Goal: Information Seeking & Learning: Stay updated

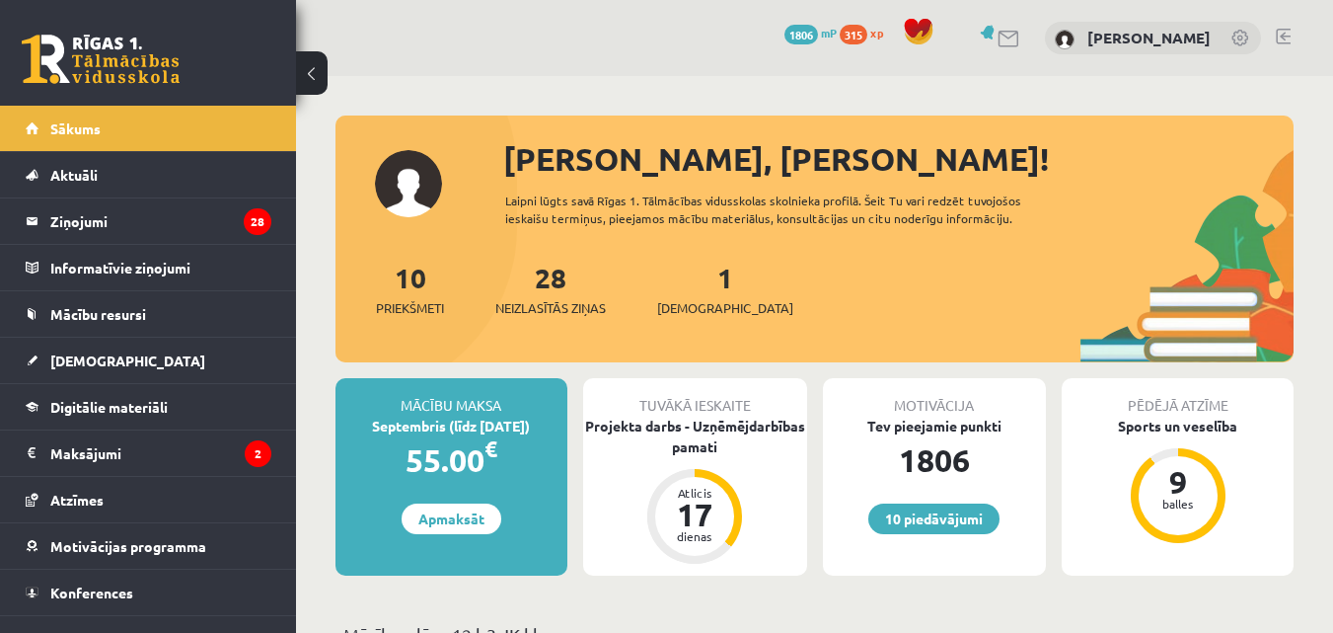
scroll to position [461, 0]
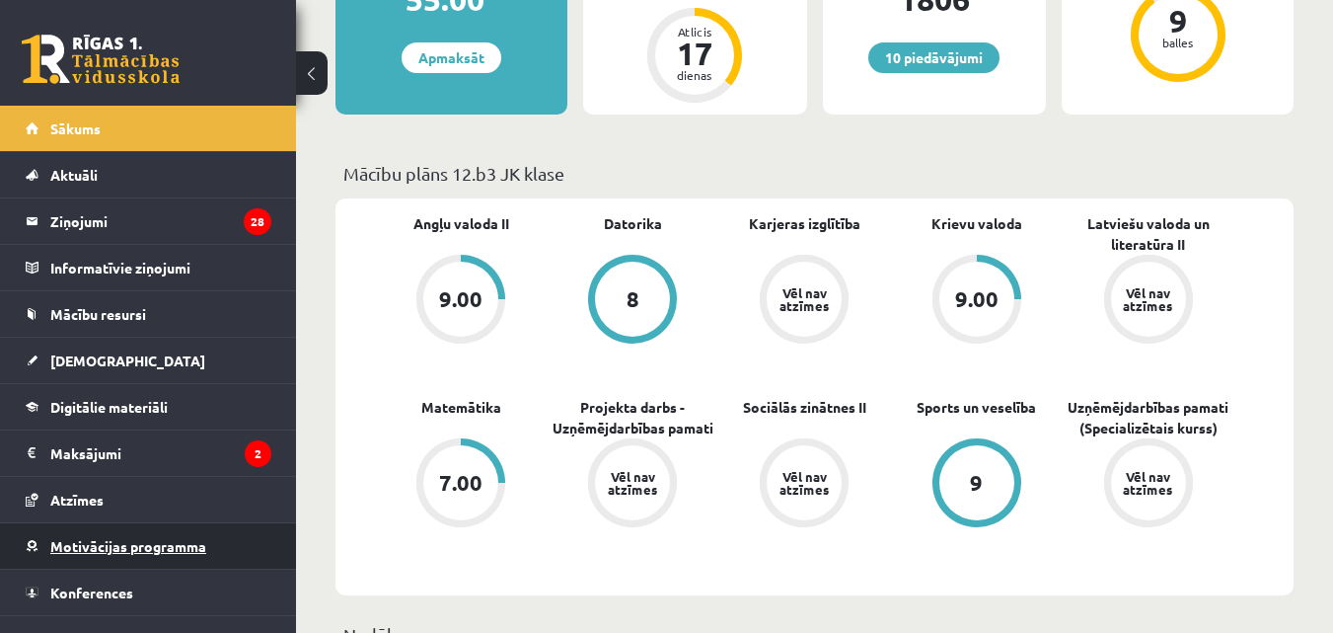
click at [108, 557] on link "Motivācijas programma" at bounding box center [149, 545] width 246 height 45
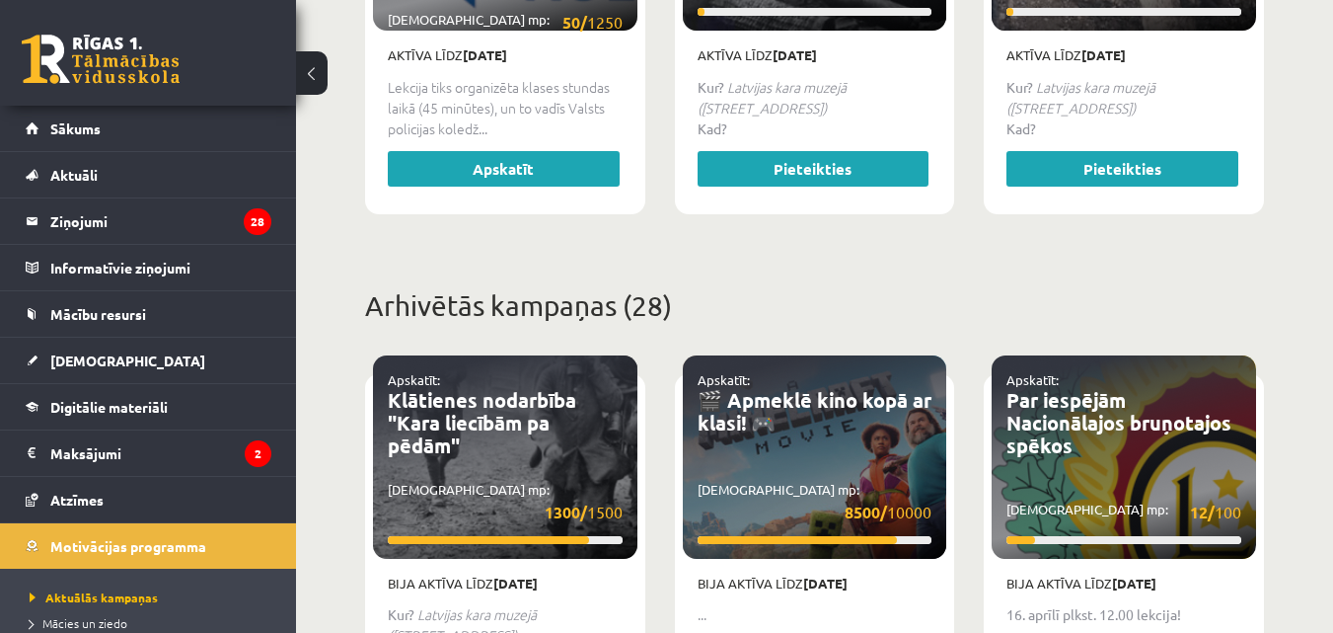
scroll to position [691, 0]
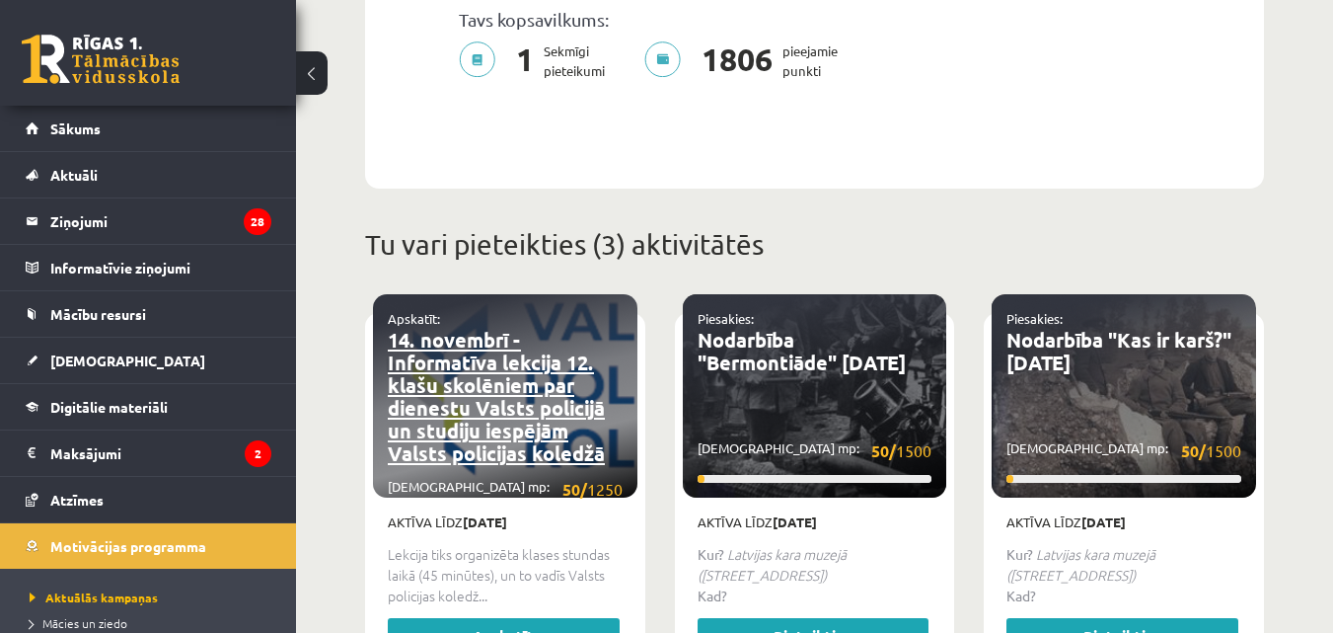
click at [512, 424] on link "14. novembrī - Informatīva lekcija 12. klašu skolēniem par dienestu Valsts poli…" at bounding box center [496, 396] width 217 height 139
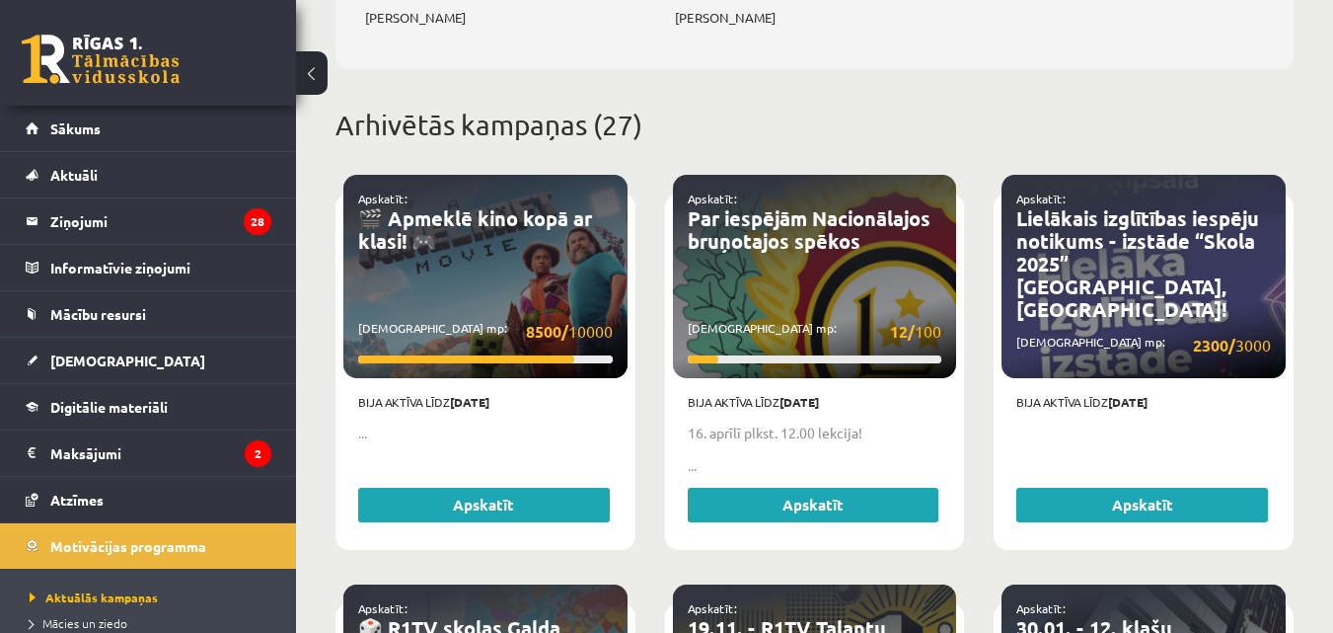
scroll to position [1612, 0]
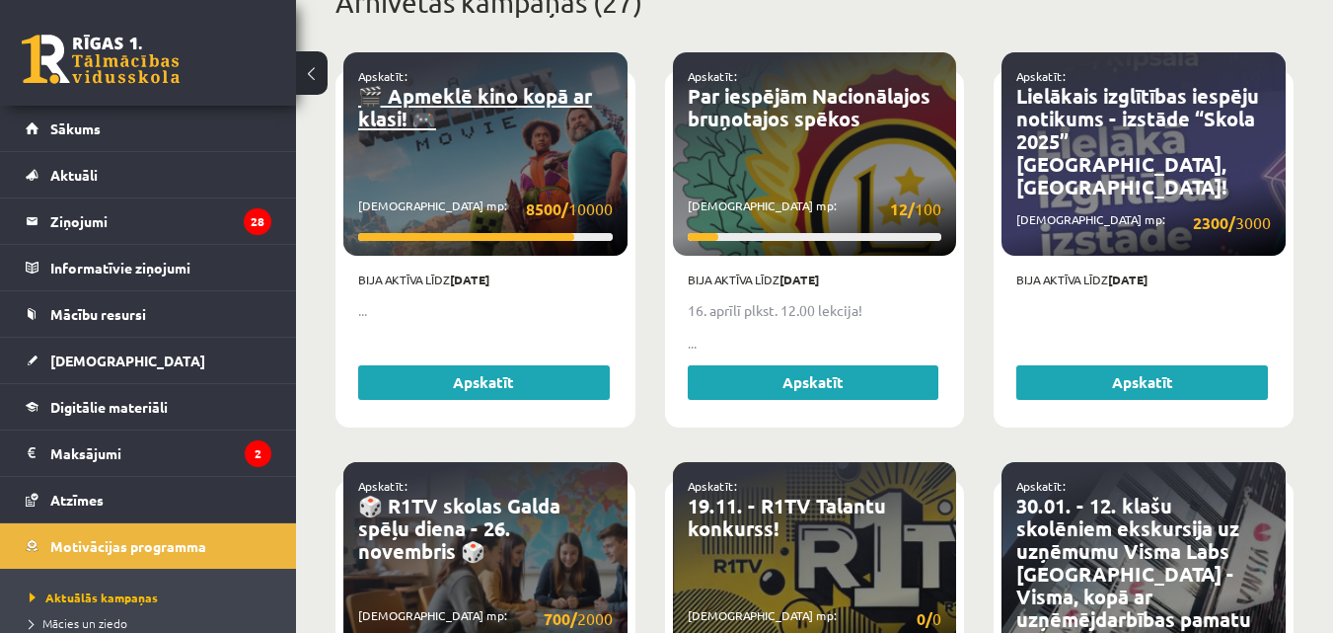
click at [403, 95] on link "🎬 Apmeklē kino kopā ar klasi! 🎮" at bounding box center [475, 107] width 234 height 48
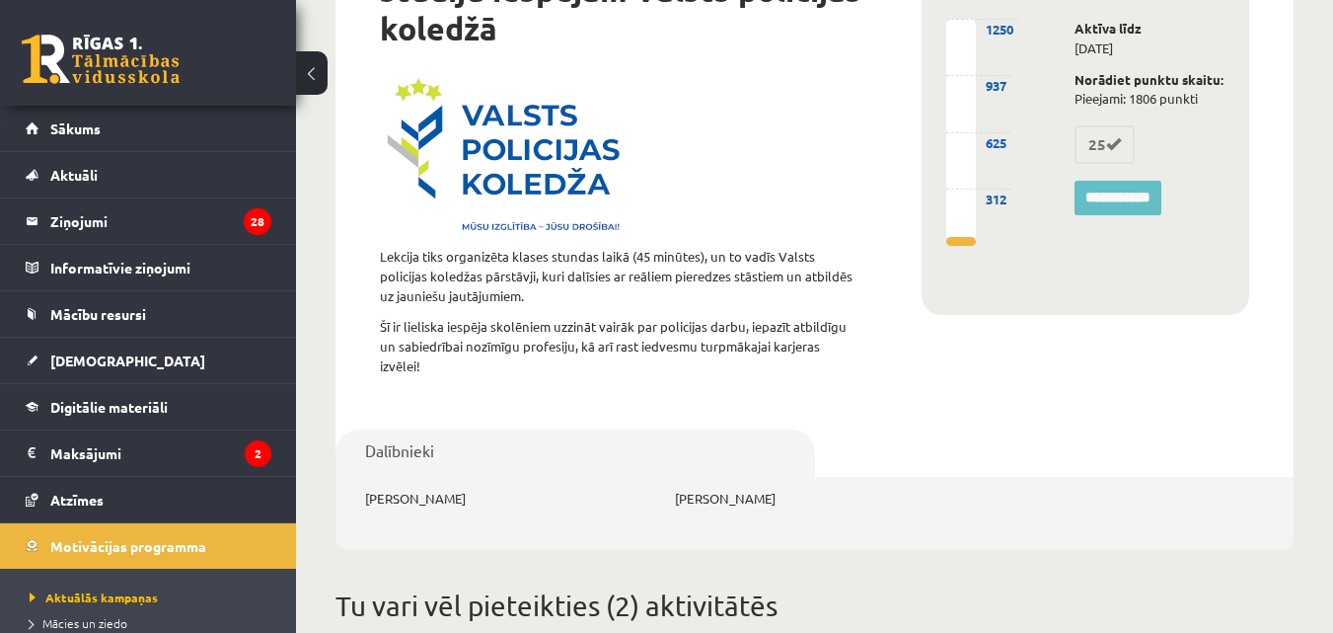
scroll to position [75, 0]
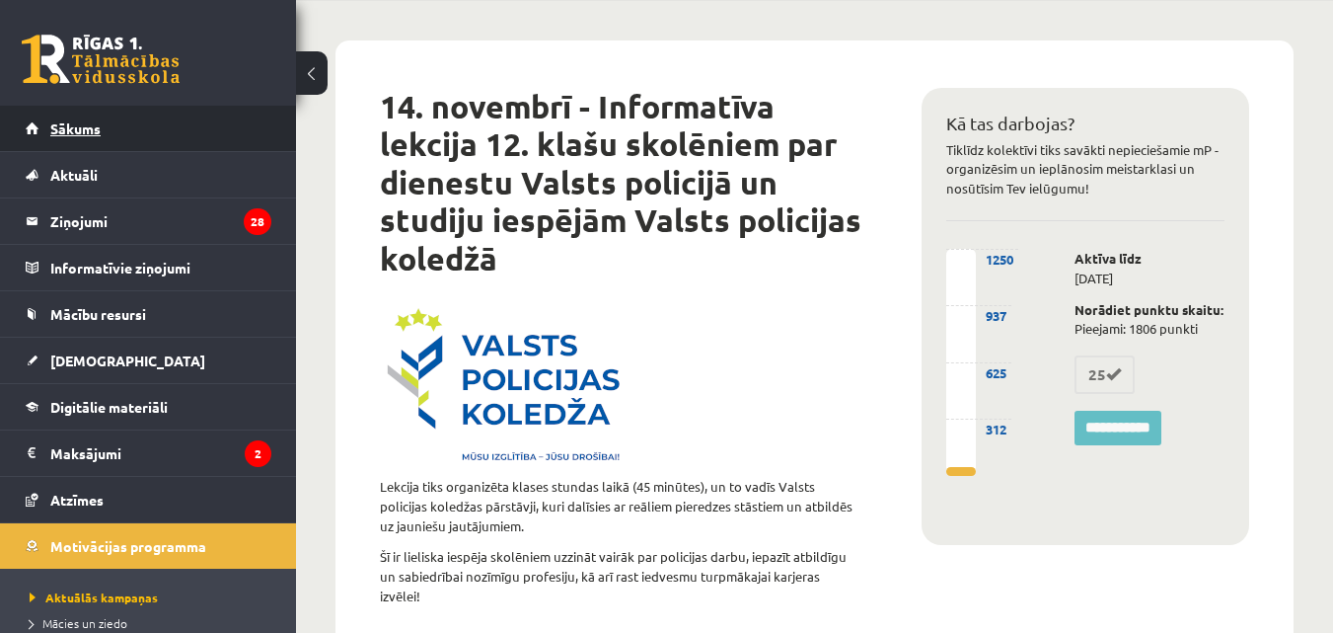
click at [180, 129] on link "Sākums" at bounding box center [149, 128] width 246 height 45
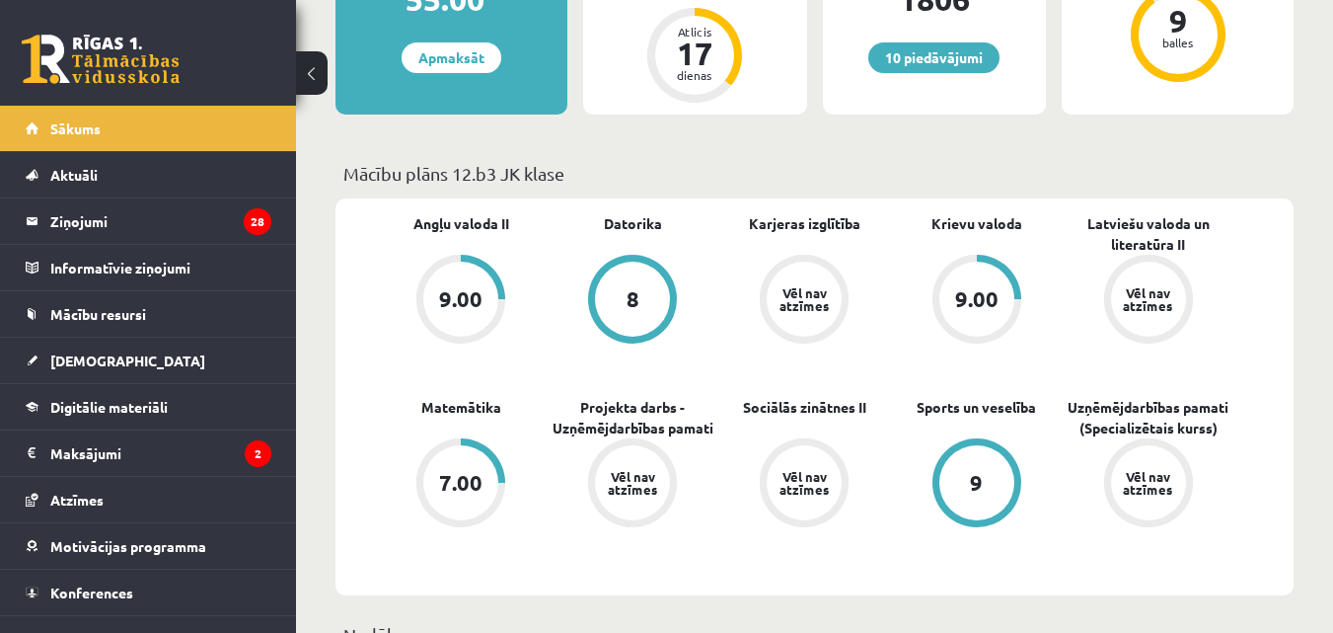
scroll to position [1152, 0]
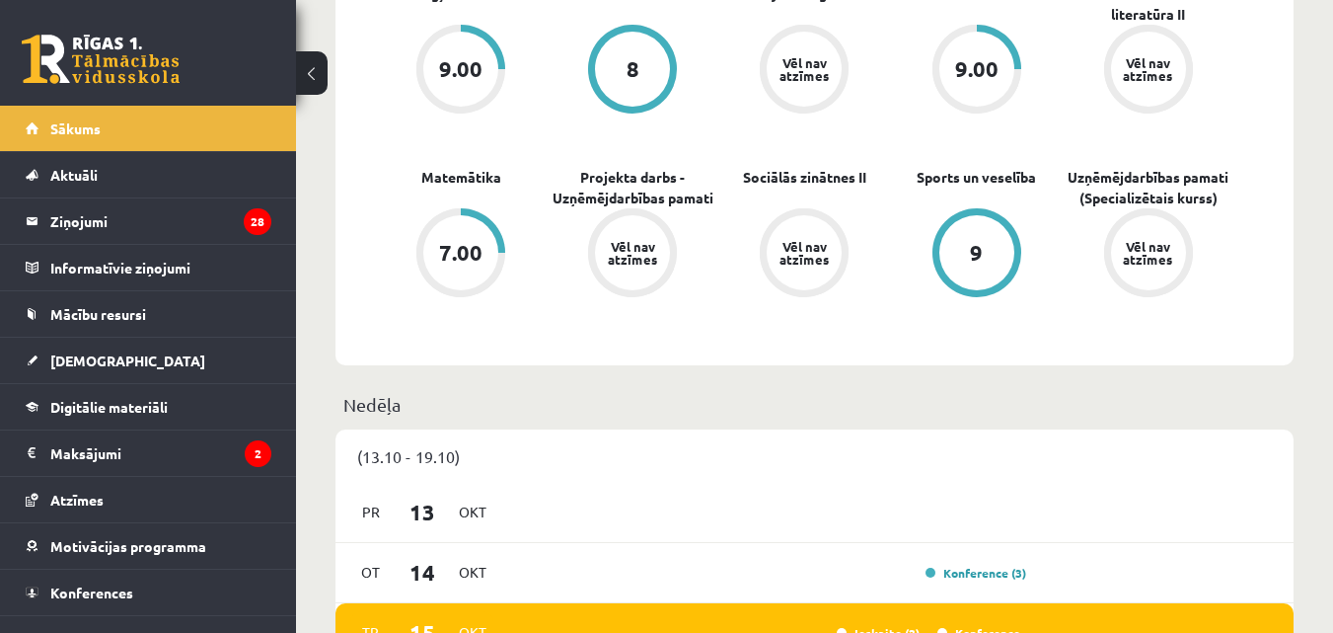
scroll to position [1152, 0]
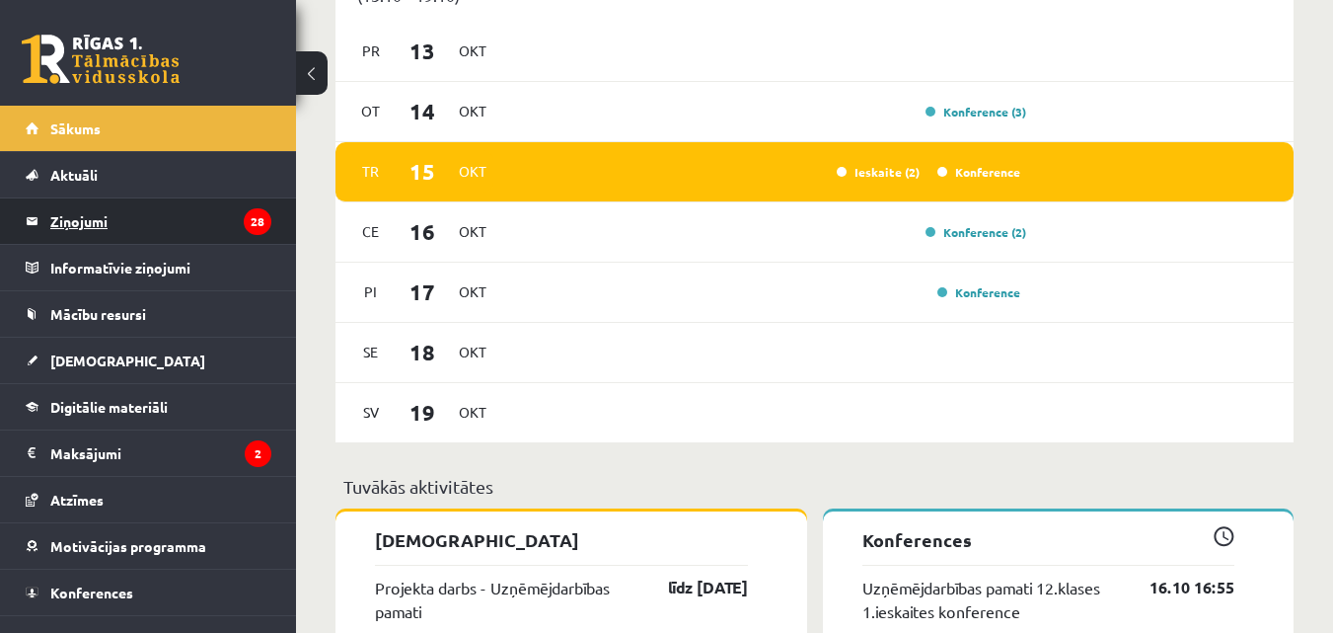
click at [77, 227] on legend "Ziņojumi 28" at bounding box center [160, 220] width 221 height 45
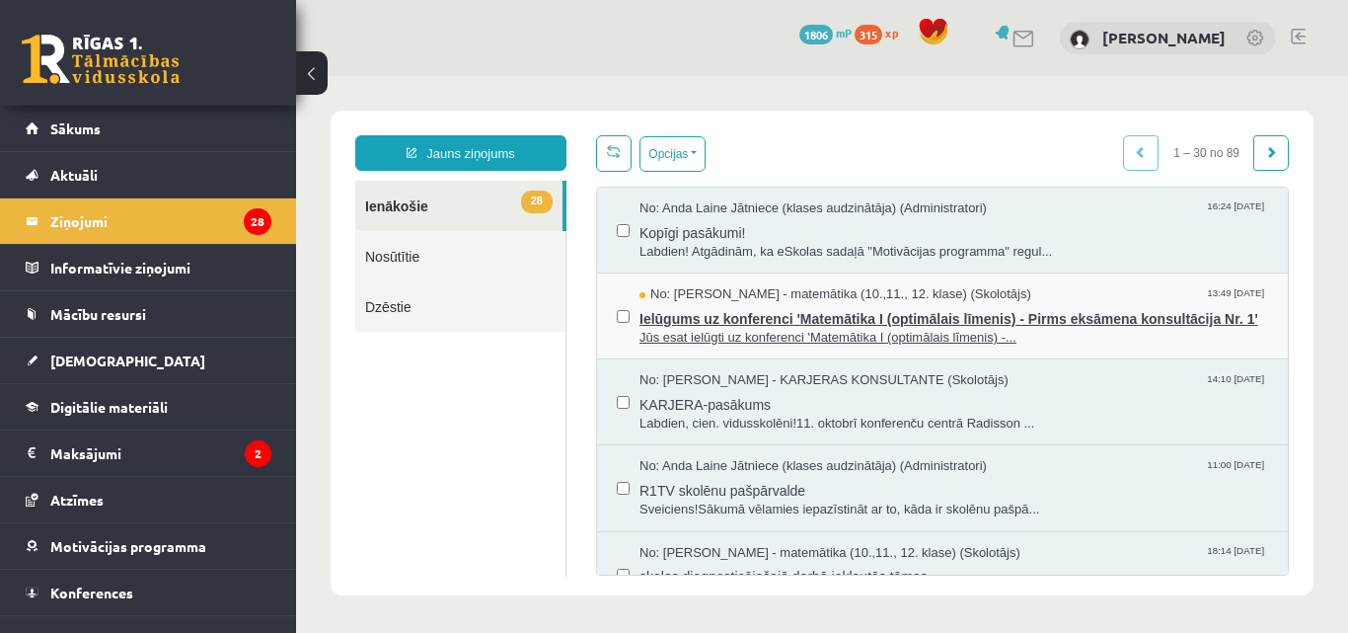
click at [739, 319] on span "Ielūgums uz konferenci 'Matemātika I (optimālais līmenis) - Pirms eksāmena kons…" at bounding box center [953, 316] width 629 height 25
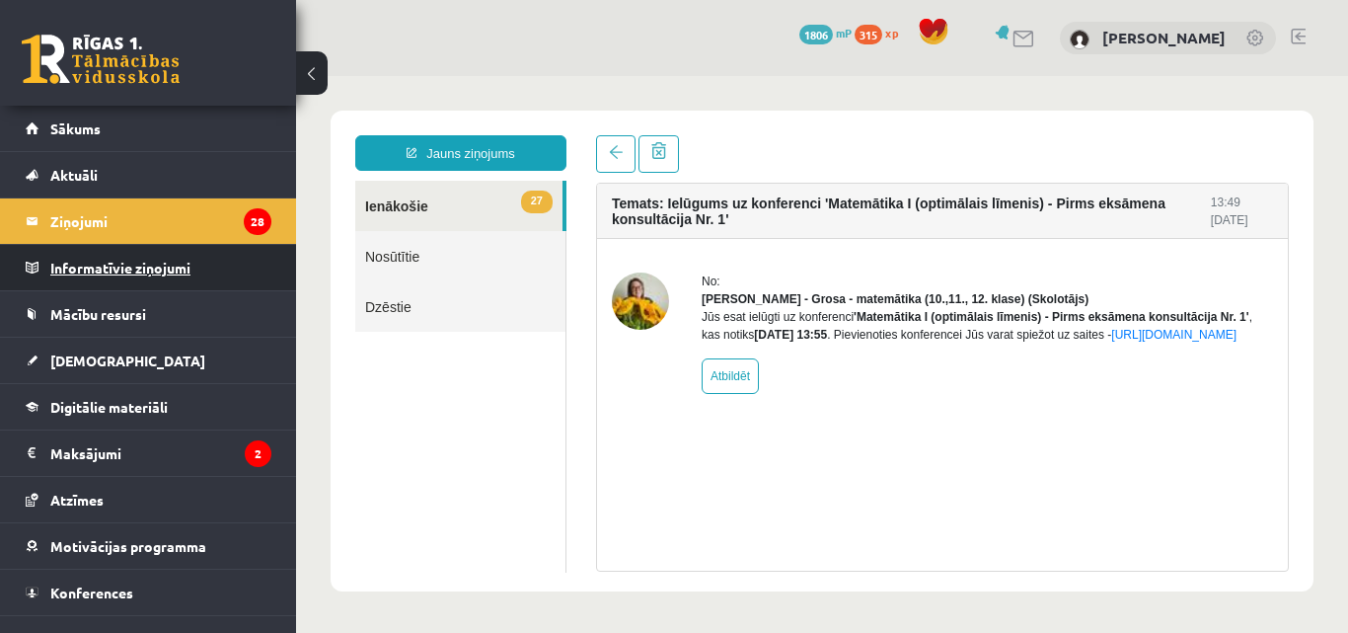
click at [152, 258] on legend "Informatīvie ziņojumi 0" at bounding box center [160, 267] width 221 height 45
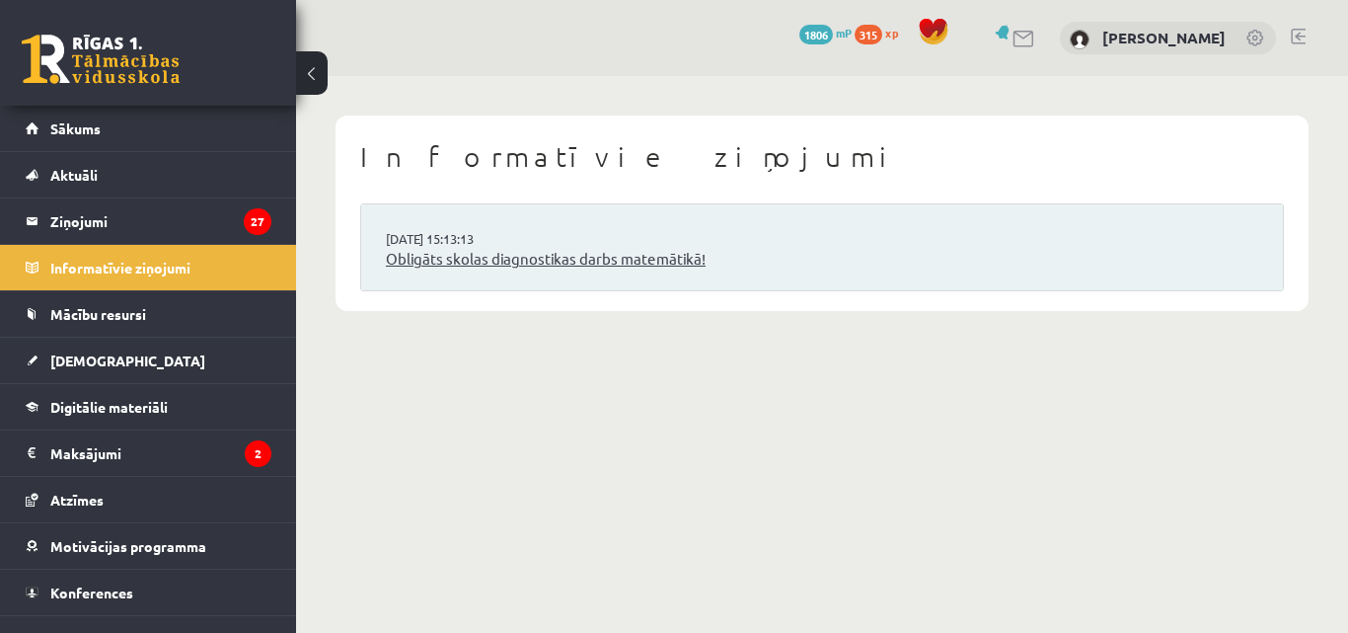
click at [510, 260] on link "Obligāts skolas diagnostikas darbs matemātikā!" at bounding box center [822, 259] width 872 height 23
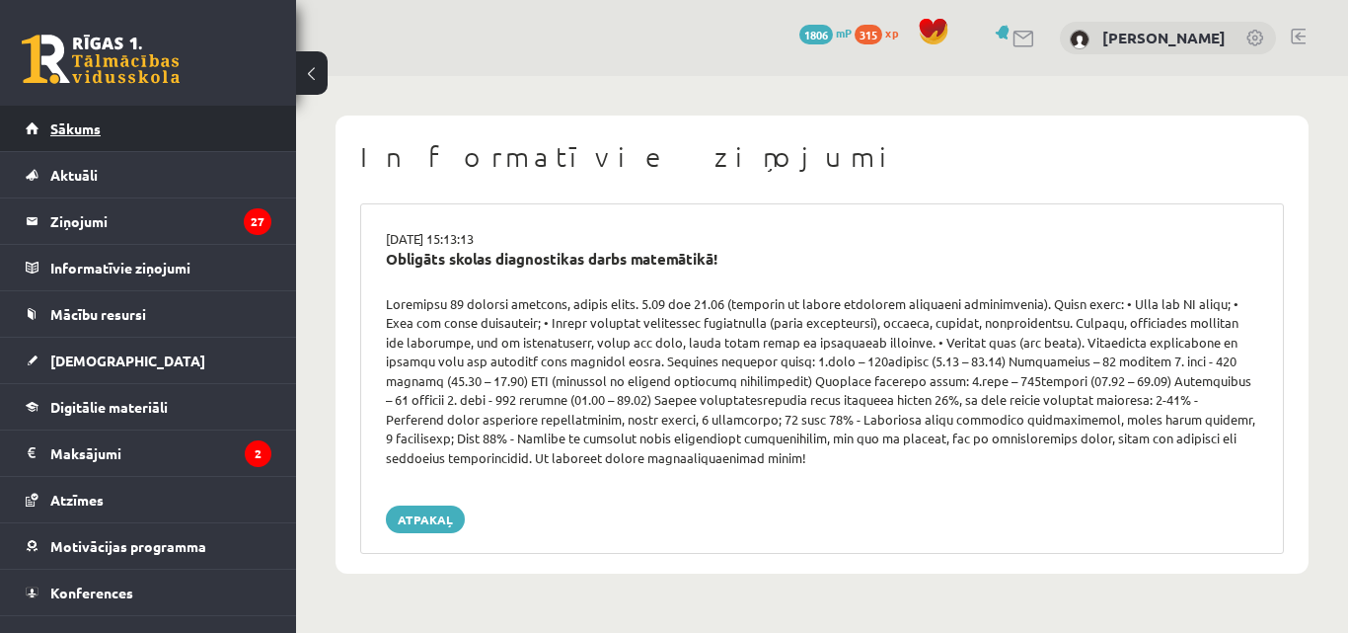
click at [173, 123] on link "Sākums" at bounding box center [149, 128] width 246 height 45
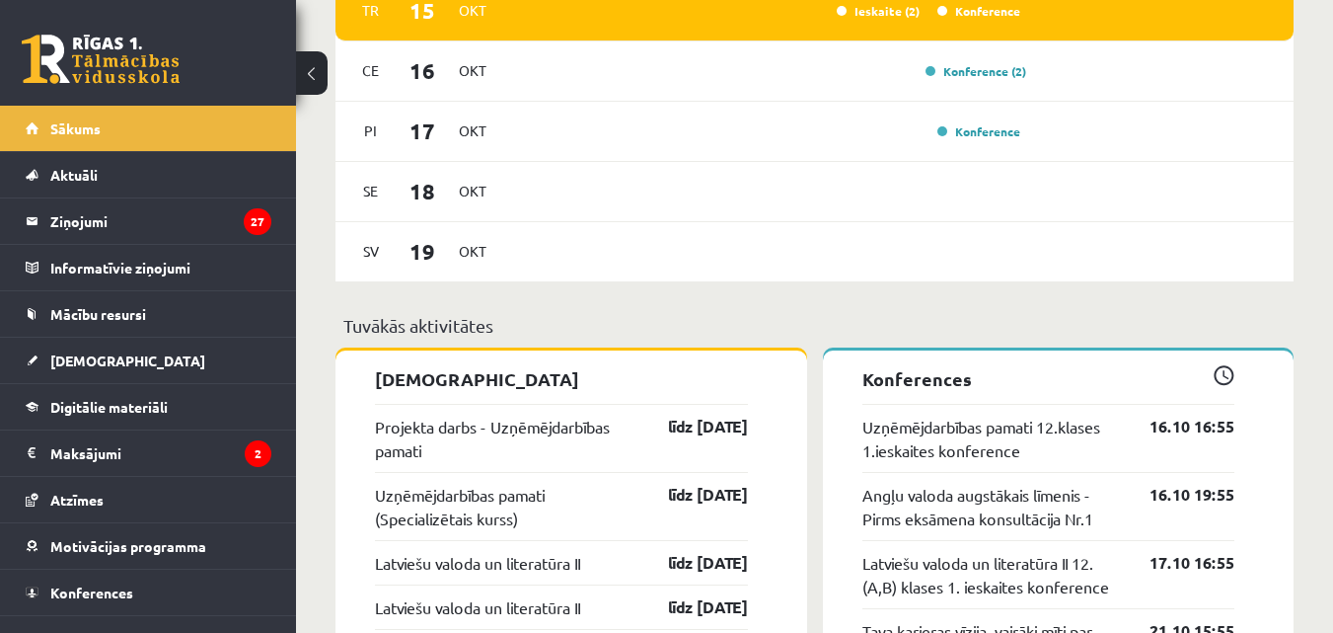
scroll to position [1083, 0]
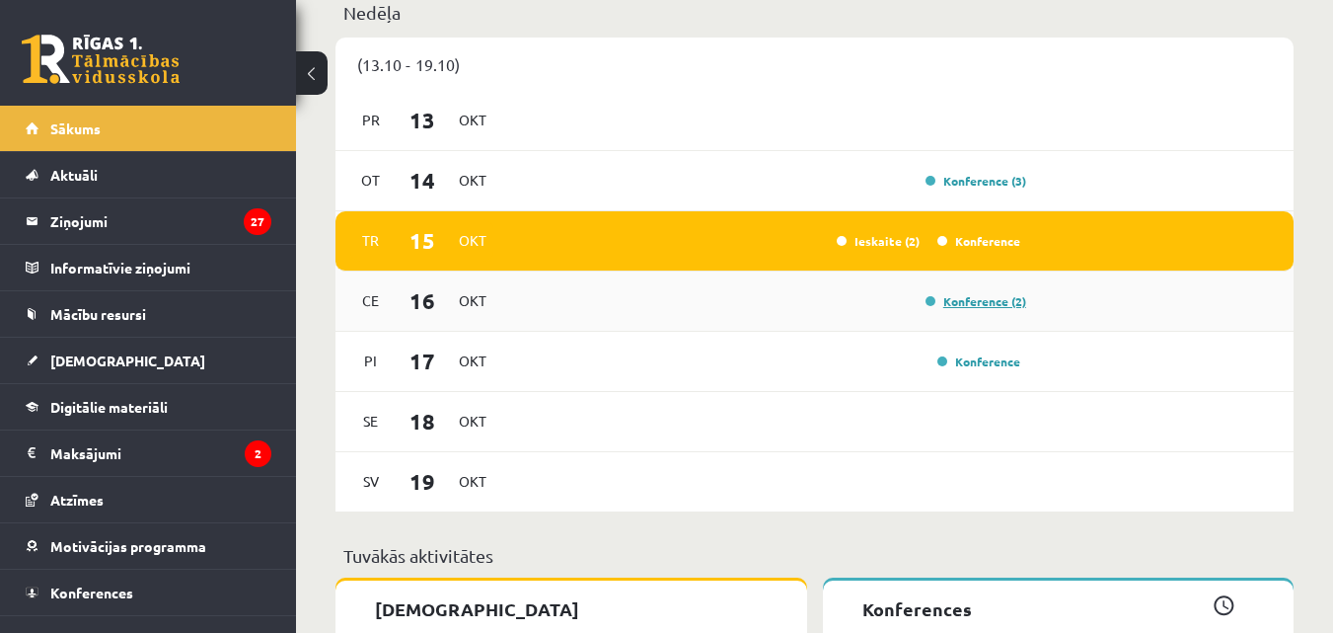
click at [985, 308] on link "Konference (2)" at bounding box center [976, 301] width 101 height 16
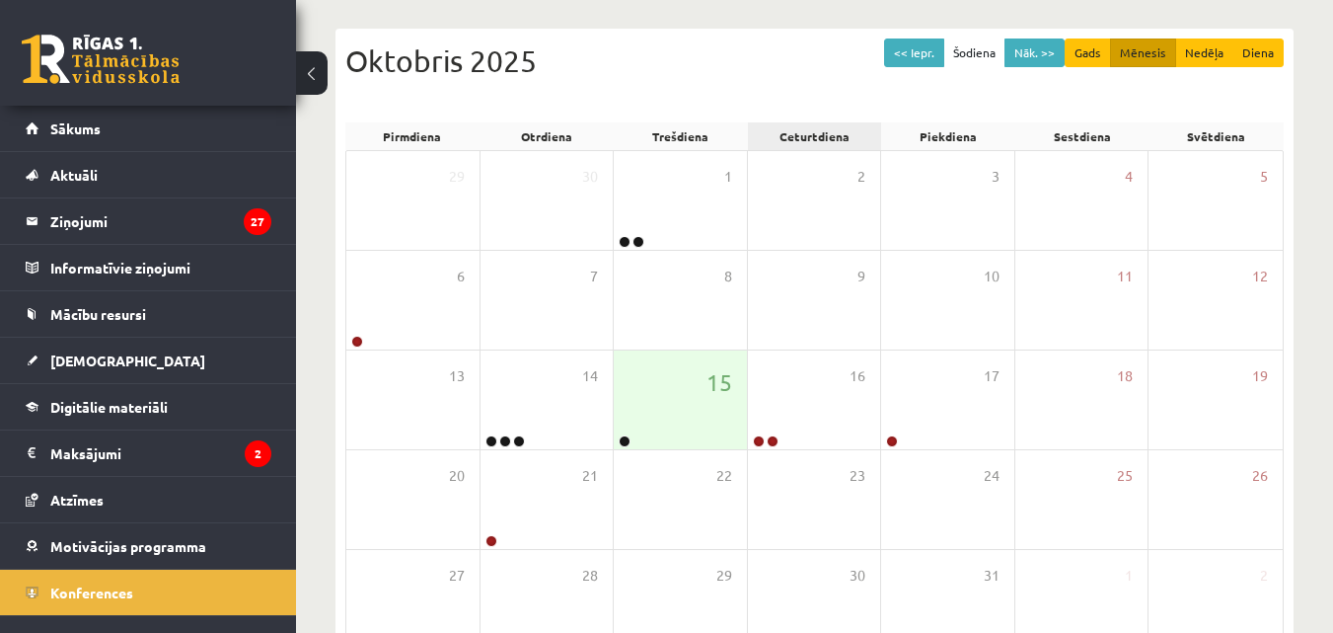
scroll to position [311, 0]
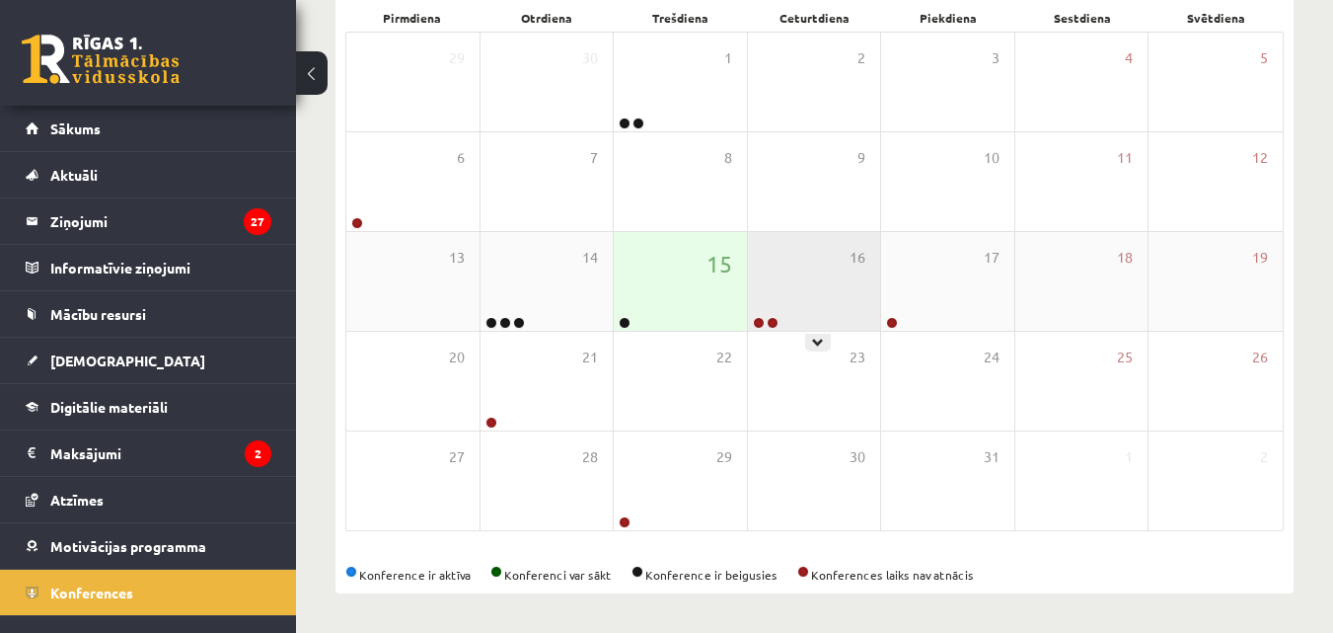
click at [815, 298] on div "16" at bounding box center [814, 281] width 133 height 99
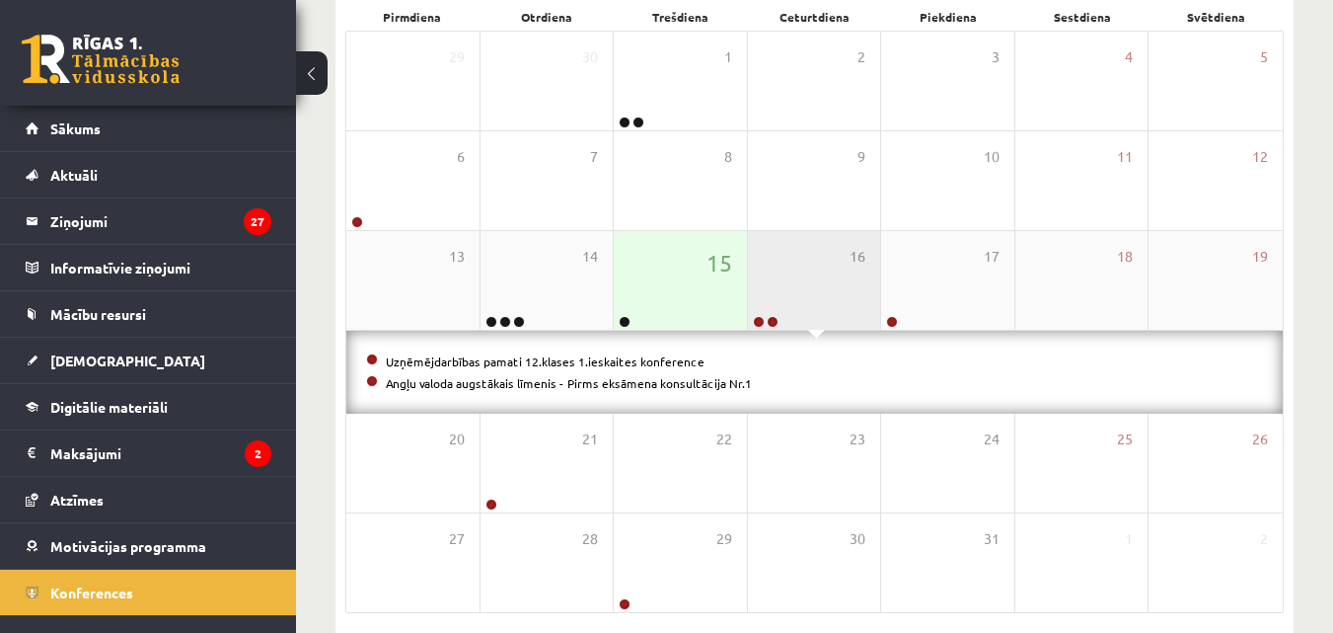
click at [871, 291] on div "16" at bounding box center [814, 280] width 133 height 99
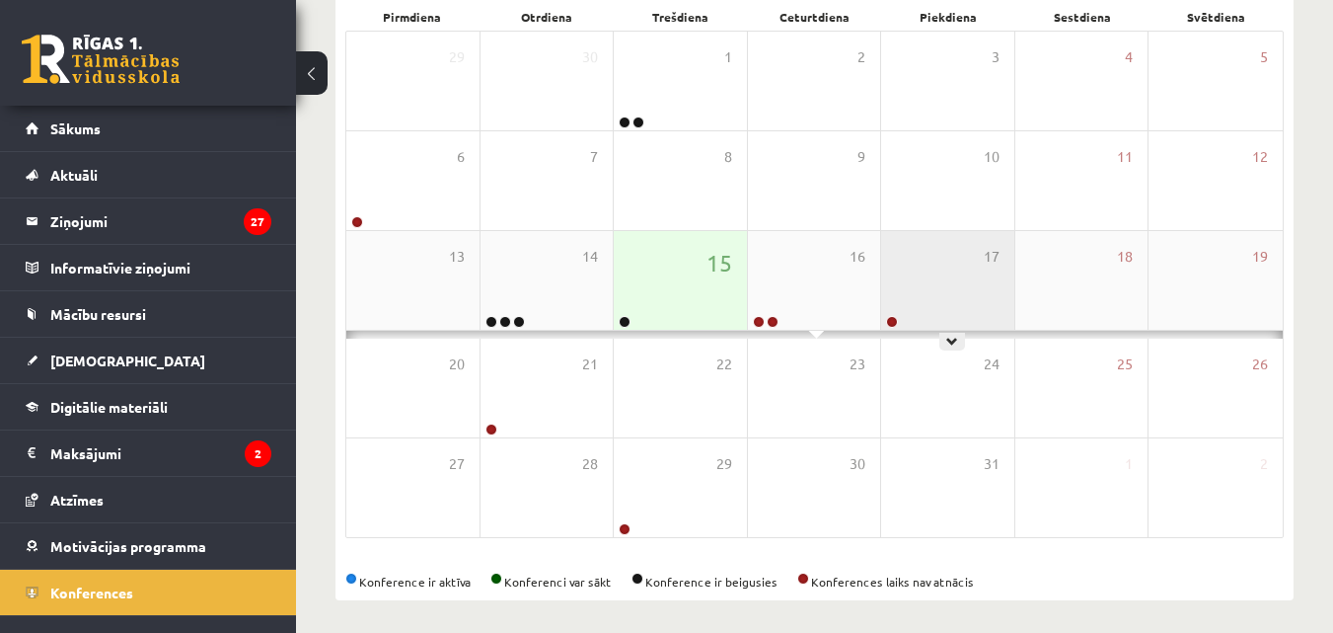
click at [910, 286] on div "17" at bounding box center [947, 280] width 133 height 99
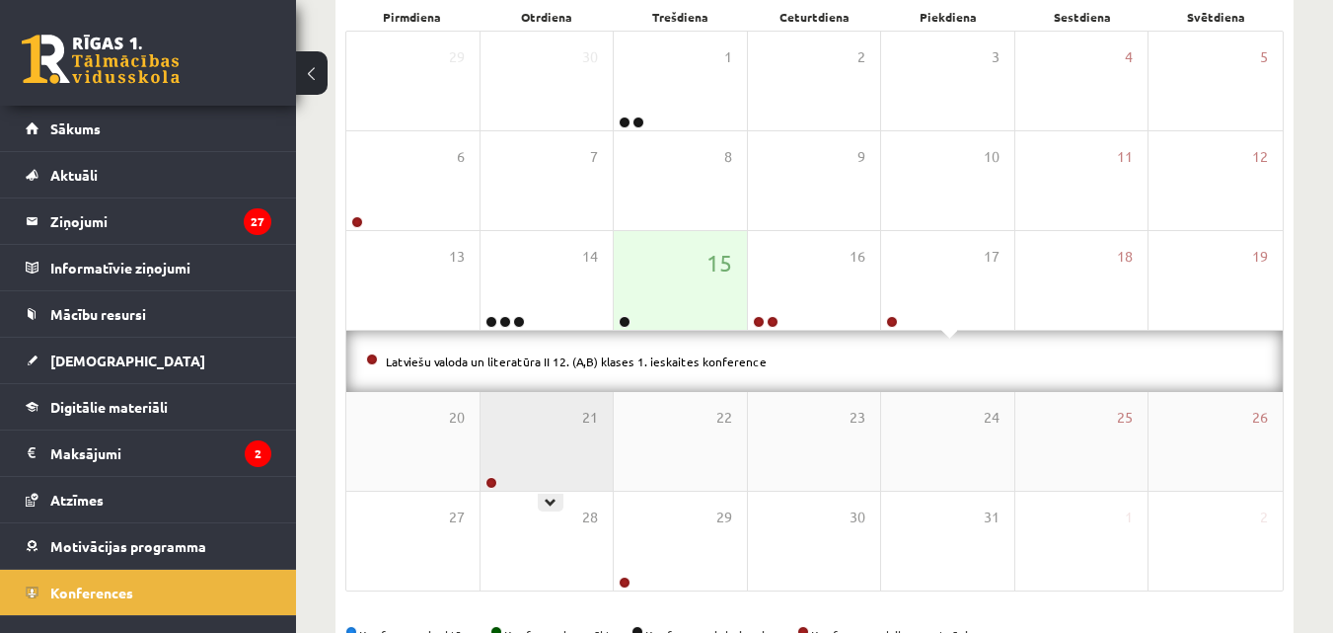
click at [577, 446] on div "21" at bounding box center [547, 441] width 133 height 99
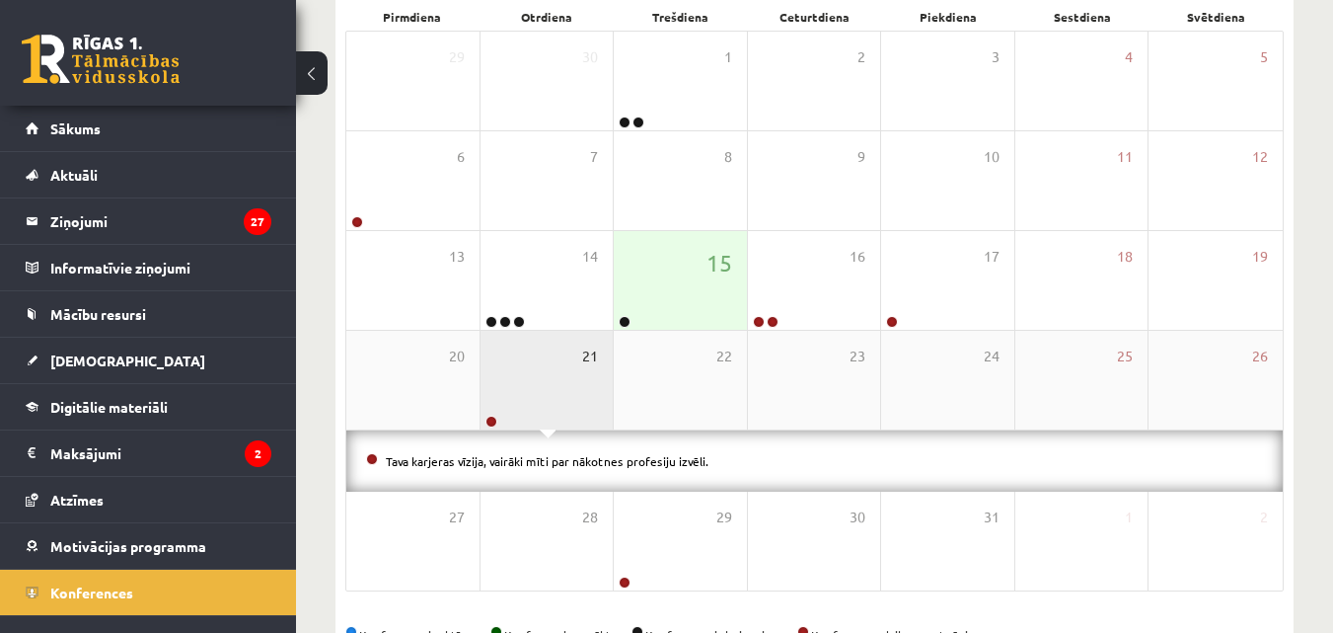
scroll to position [372, 0]
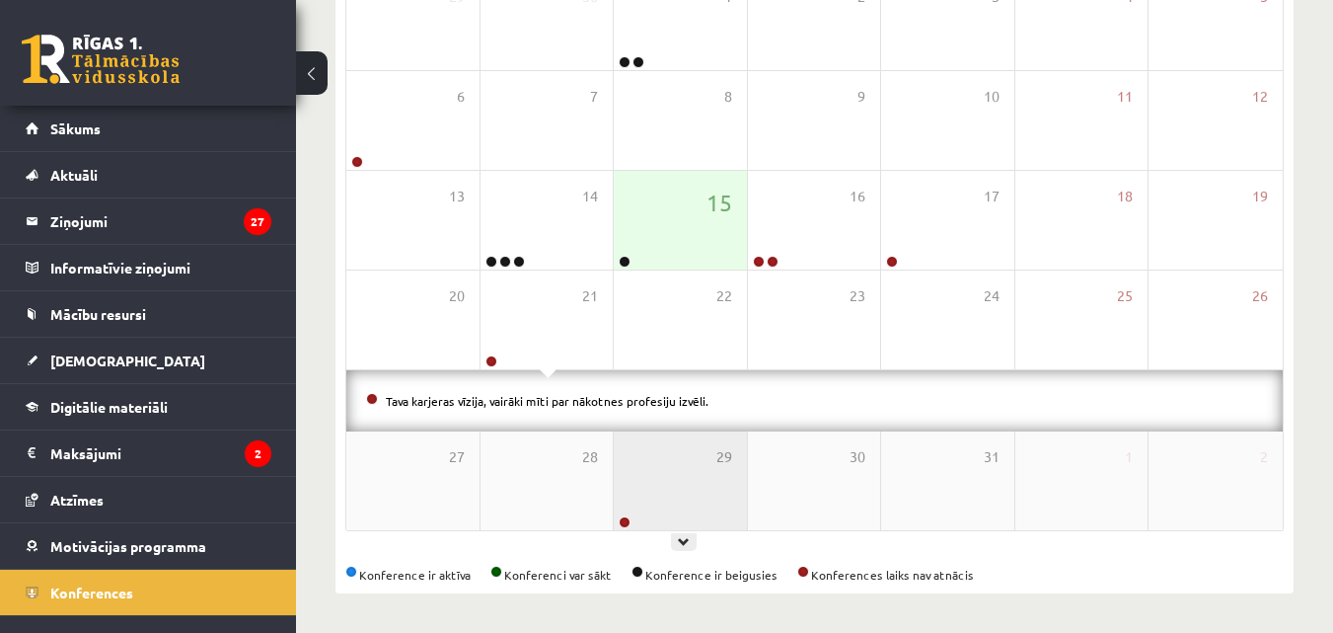
click at [686, 473] on div "29" at bounding box center [680, 480] width 133 height 99
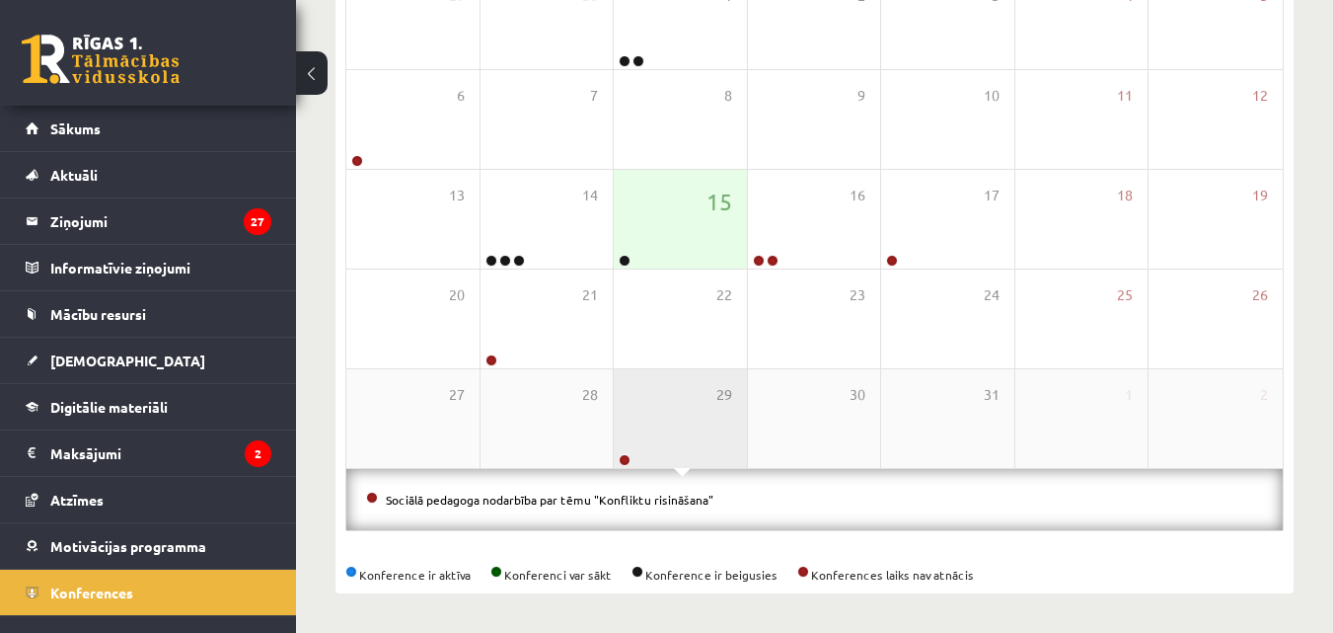
scroll to position [373, 0]
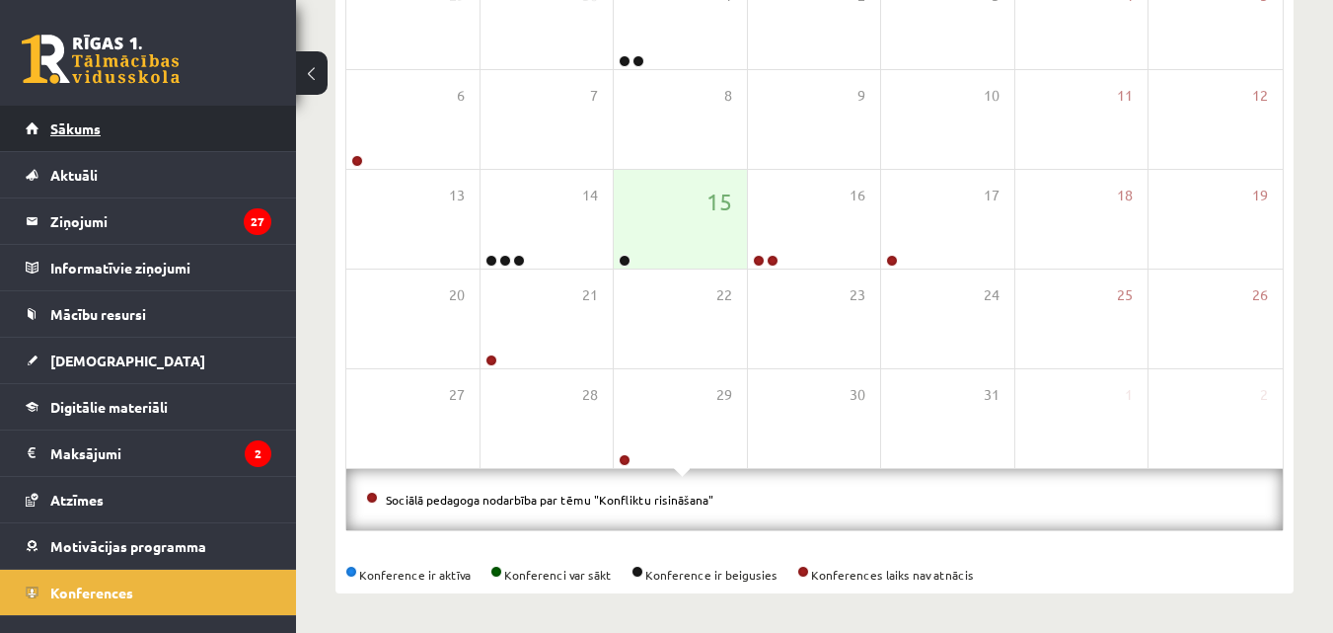
click at [96, 130] on span "Sākums" at bounding box center [75, 128] width 50 height 18
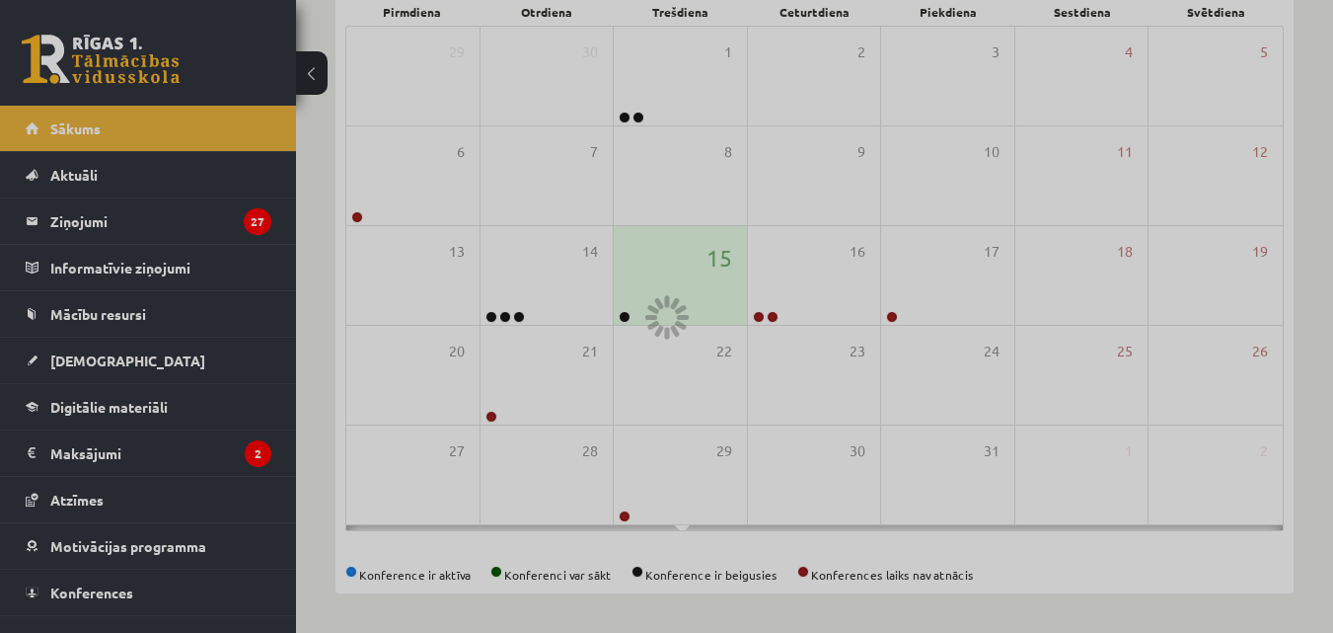
scroll to position [312, 0]
